Goal: Find specific page/section

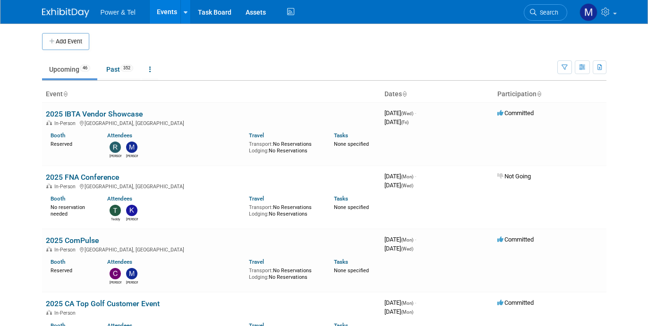
click at [525, 94] on th "Participation" at bounding box center [550, 94] width 113 height 16
click at [547, 89] on th "Participation" at bounding box center [550, 94] width 113 height 16
click at [541, 96] on icon at bounding box center [539, 95] width 5 height 6
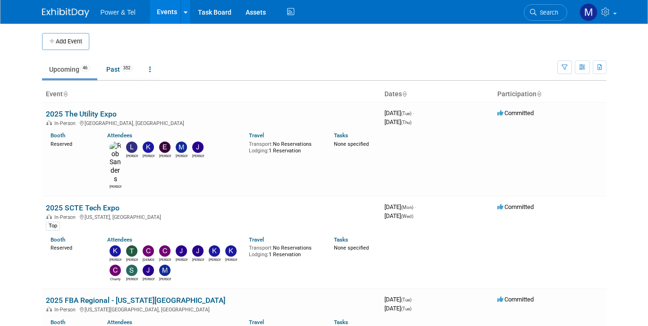
click at [410, 89] on th "Dates" at bounding box center [437, 94] width 113 height 16
click at [402, 94] on th "Dates" at bounding box center [437, 94] width 113 height 16
click at [406, 94] on icon at bounding box center [404, 95] width 5 height 6
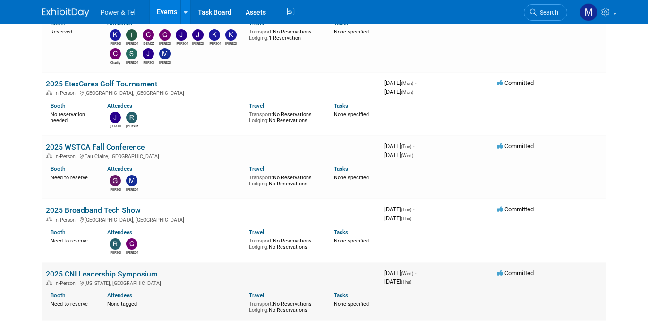
scroll to position [1134, 0]
